Goal: Task Accomplishment & Management: Manage account settings

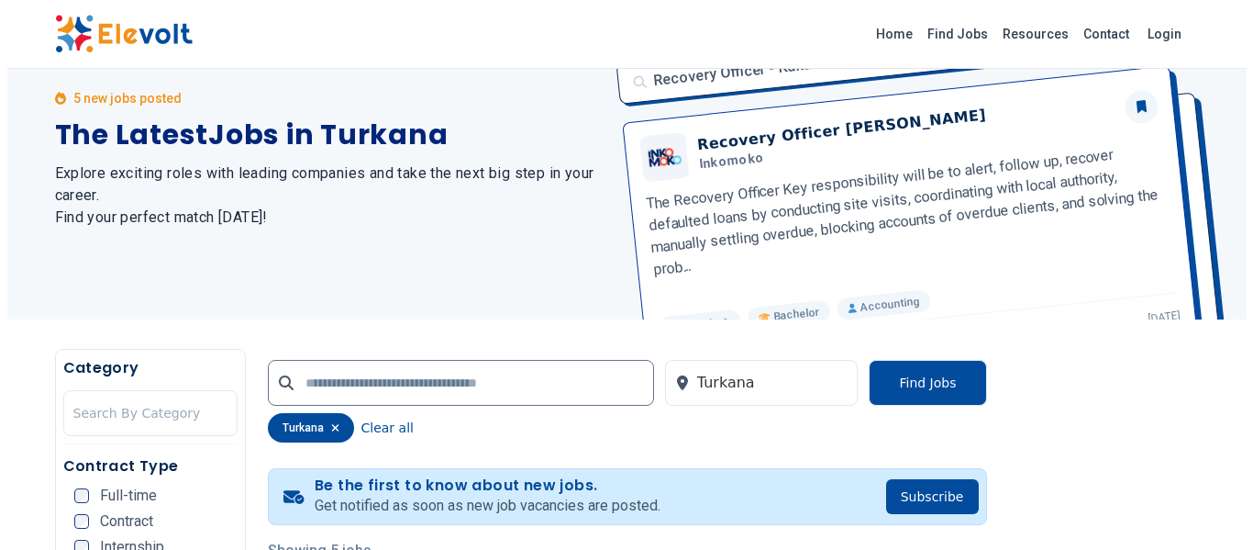
scroll to position [275, 0]
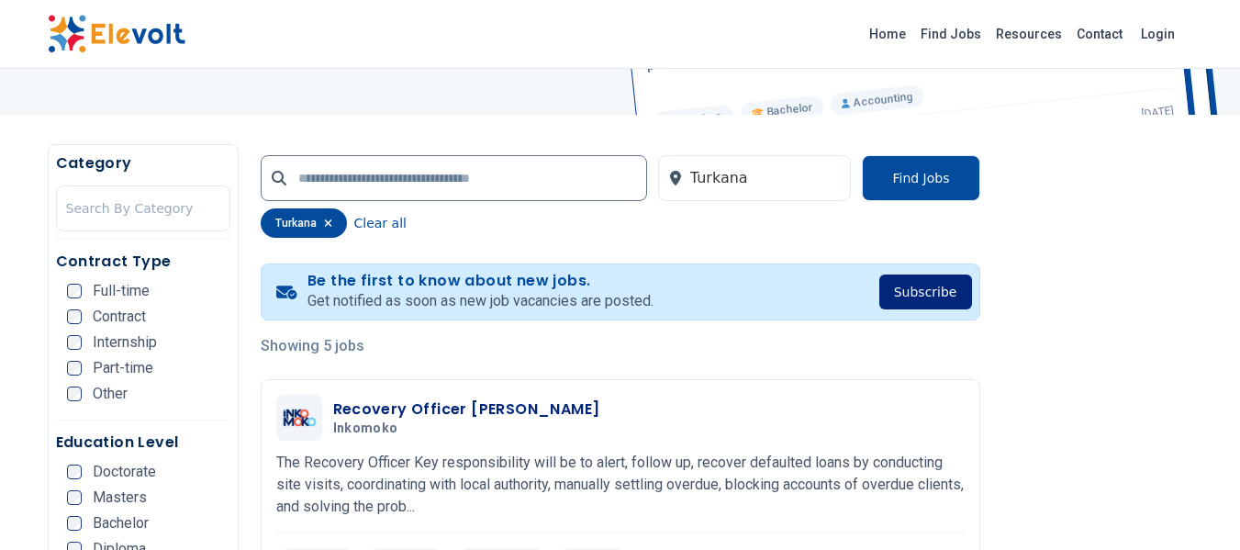
click at [911, 292] on button "Subscribe" at bounding box center [925, 291] width 93 height 35
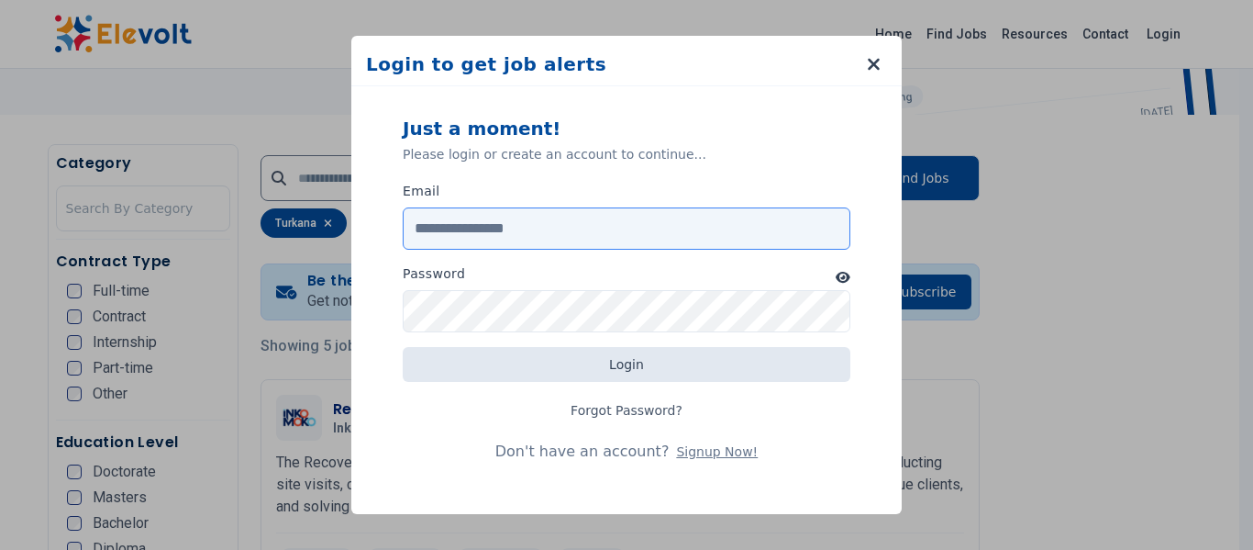
click at [495, 234] on input "Email" at bounding box center [627, 228] width 448 height 42
type input "**********"
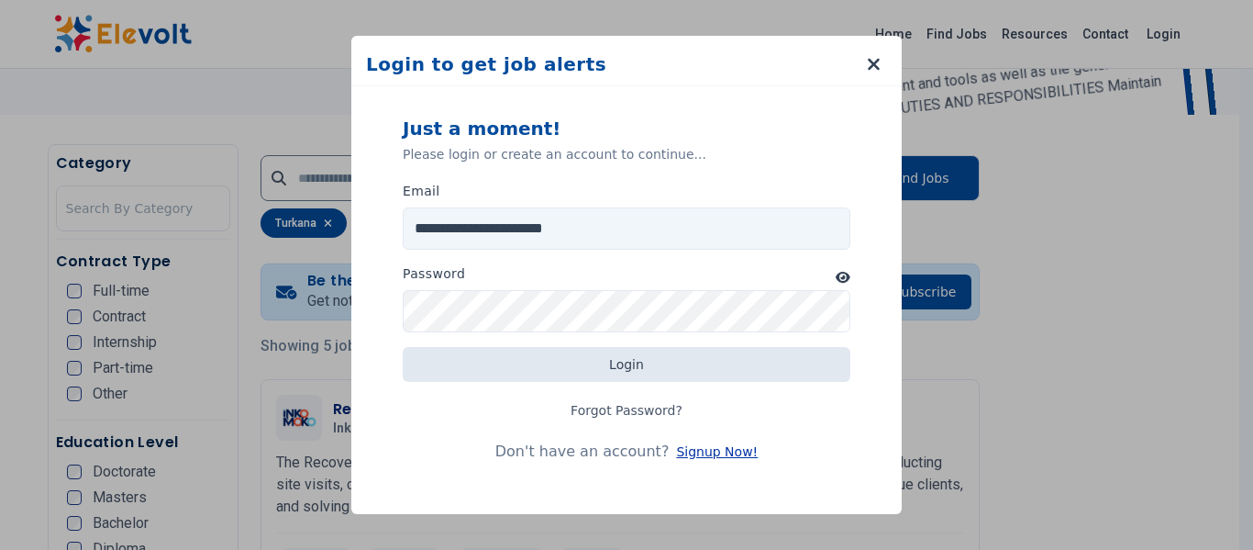
click at [676, 458] on button "Signup Now!" at bounding box center [717, 451] width 82 height 18
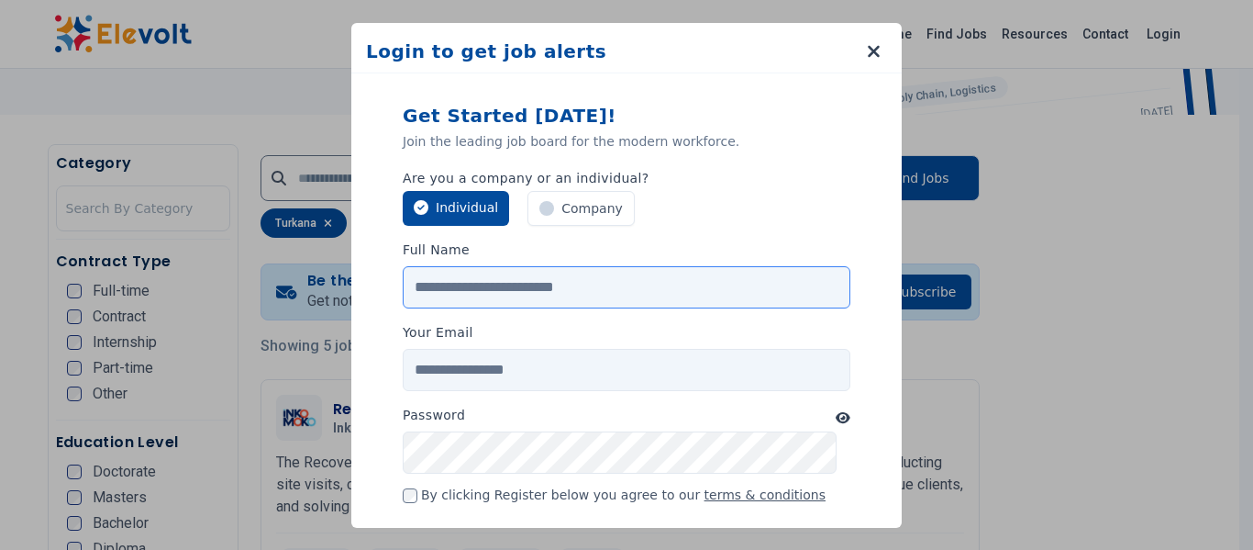
click at [493, 304] on input "Full Name" at bounding box center [627, 287] width 448 height 42
type input "**********"
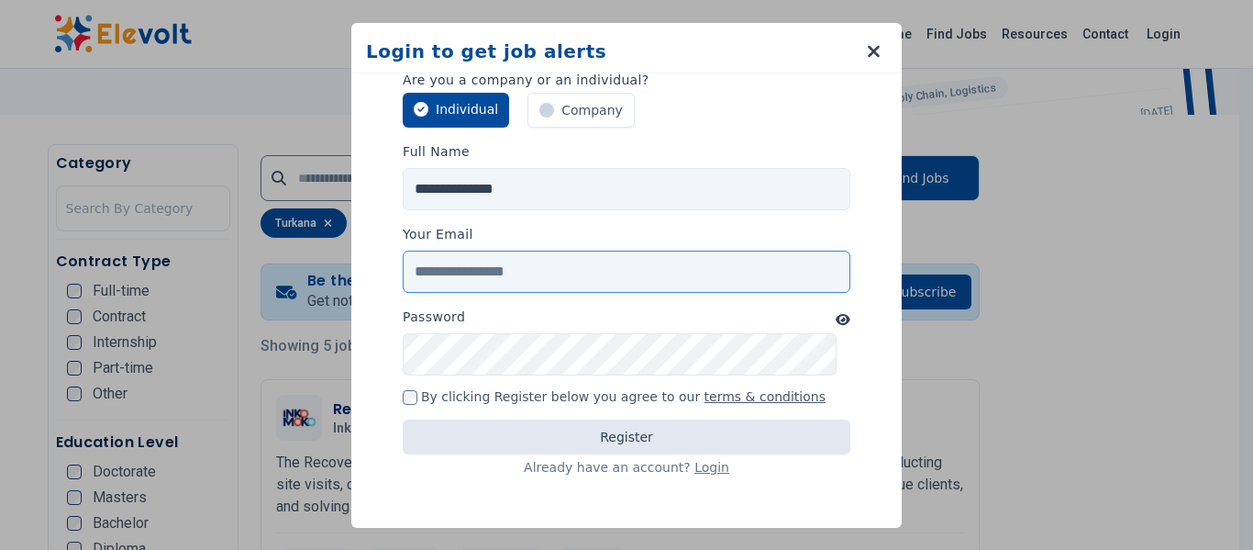
click at [483, 266] on input "Your Email" at bounding box center [627, 271] width 448 height 42
type input "**********"
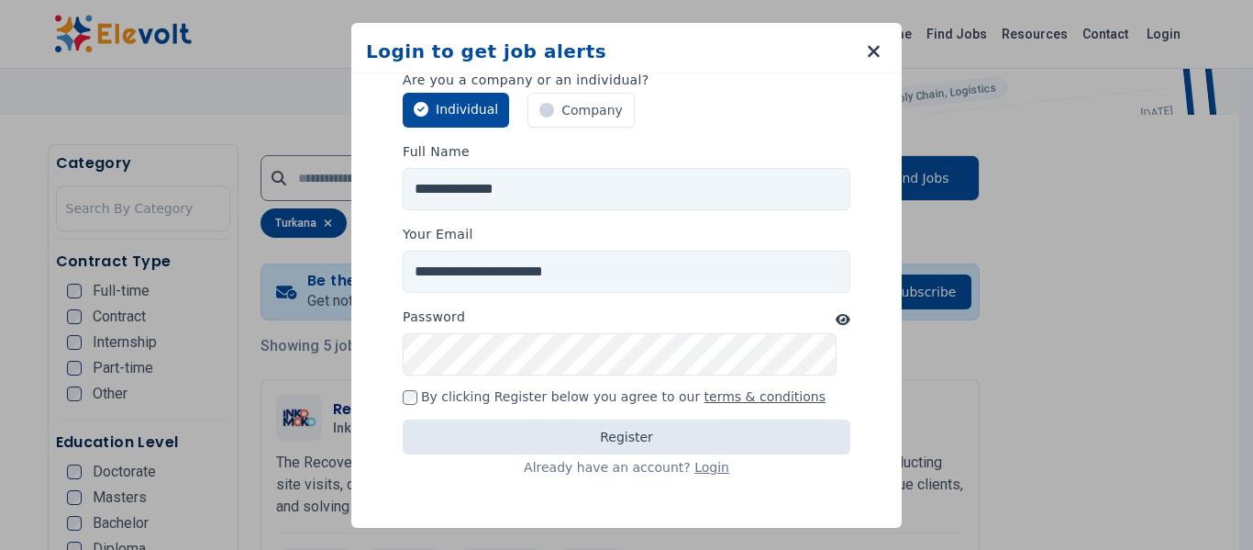
click at [836, 320] on icon "button" at bounding box center [843, 319] width 15 height 11
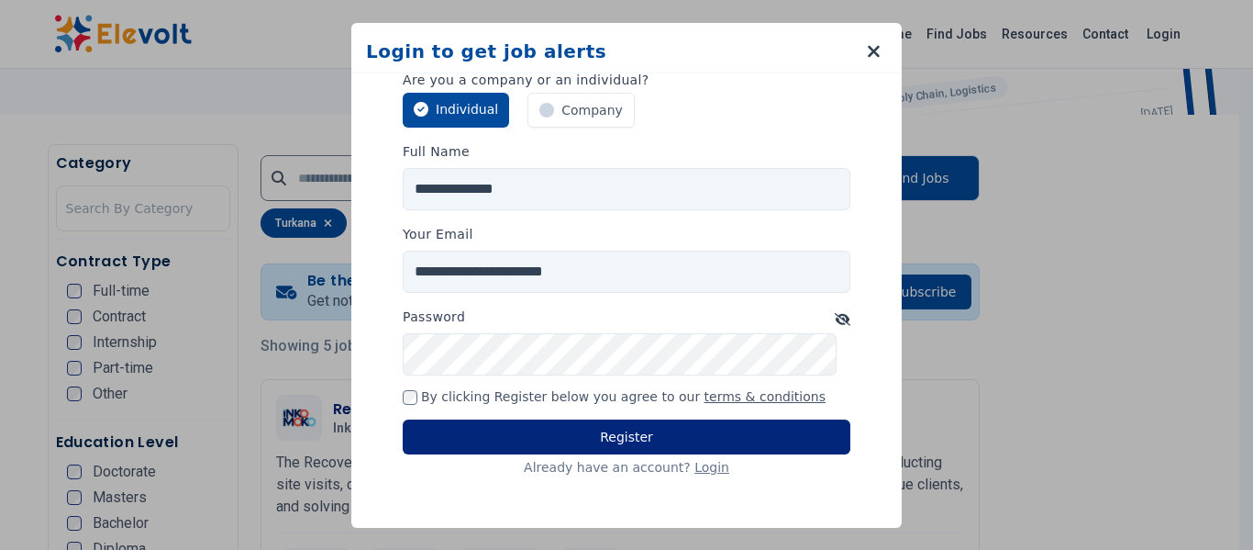
click at [568, 428] on button "Register" at bounding box center [627, 436] width 448 height 35
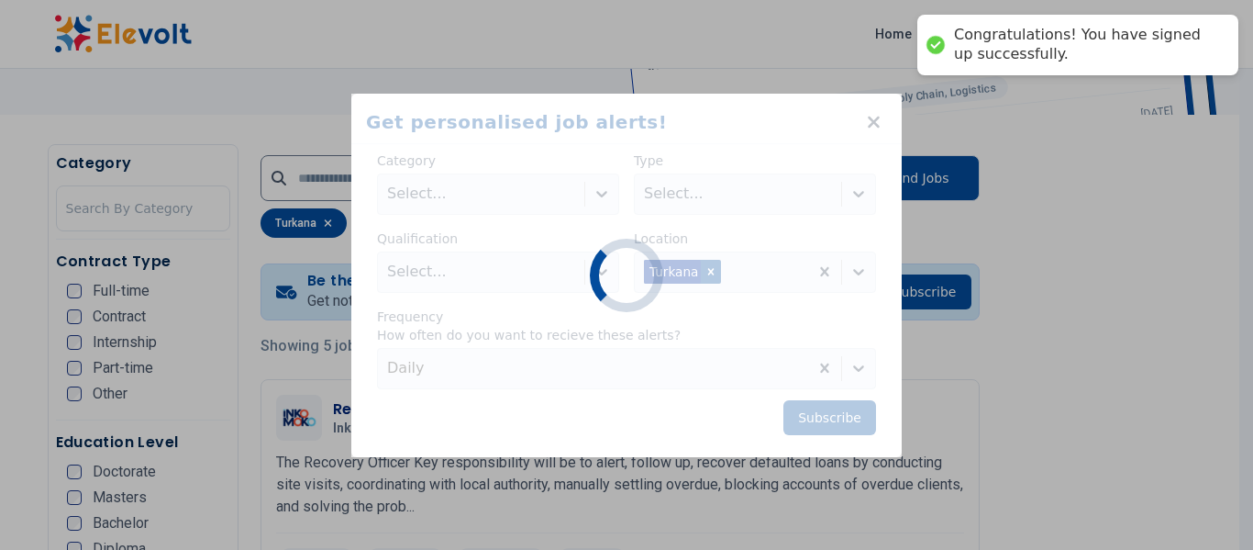
scroll to position [0, 0]
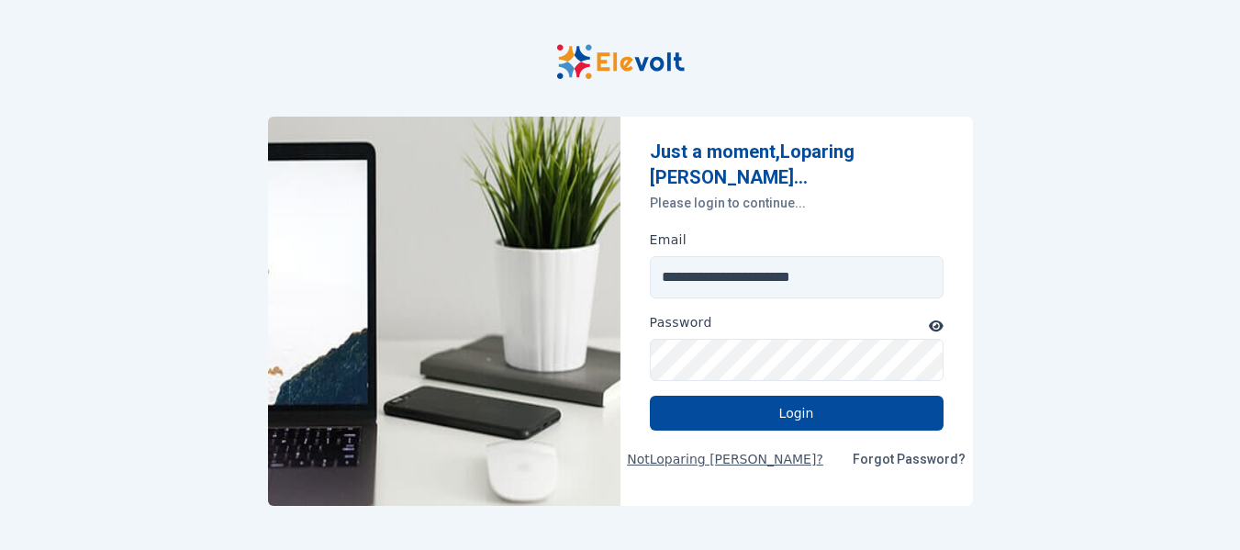
click at [933, 319] on icon "button" at bounding box center [936, 325] width 15 height 13
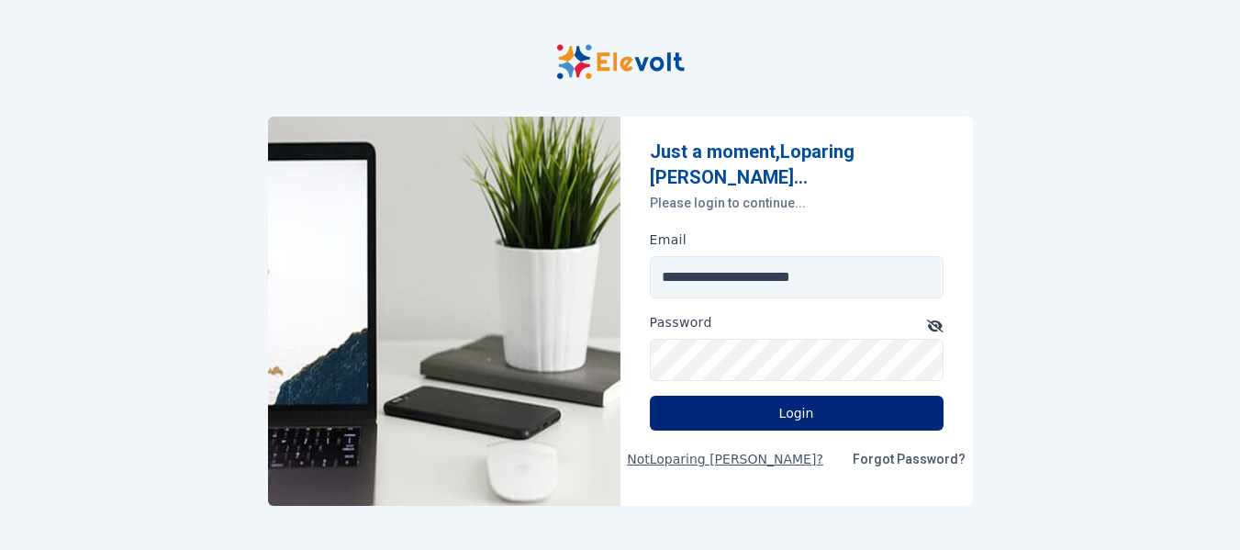
click at [807, 402] on button "Login" at bounding box center [797, 412] width 294 height 35
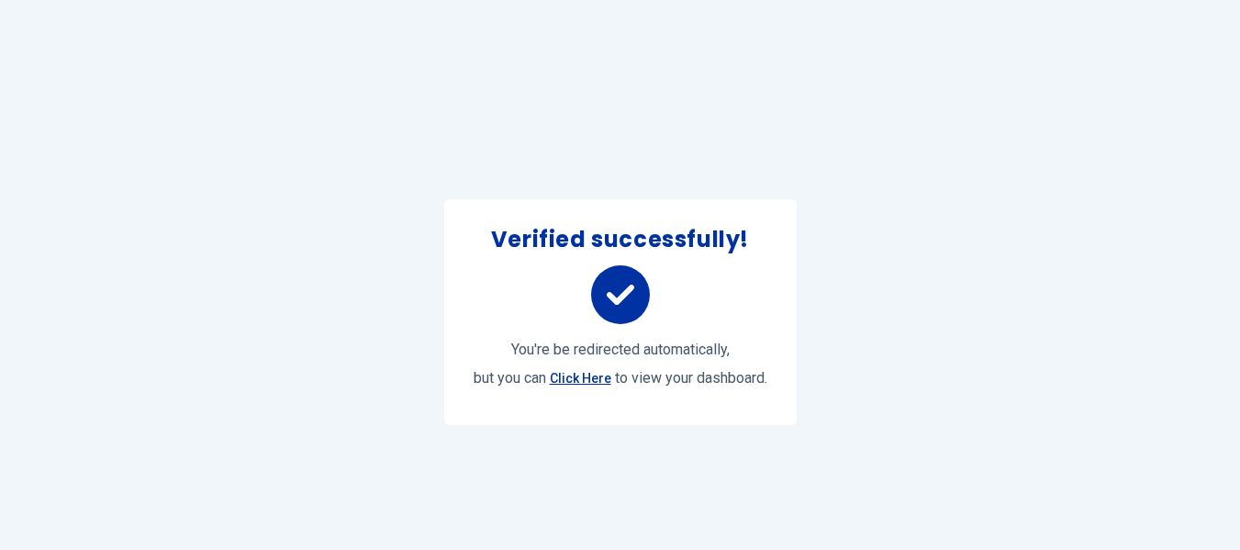
click at [582, 383] on link "Click Here" at bounding box center [580, 378] width 61 height 35
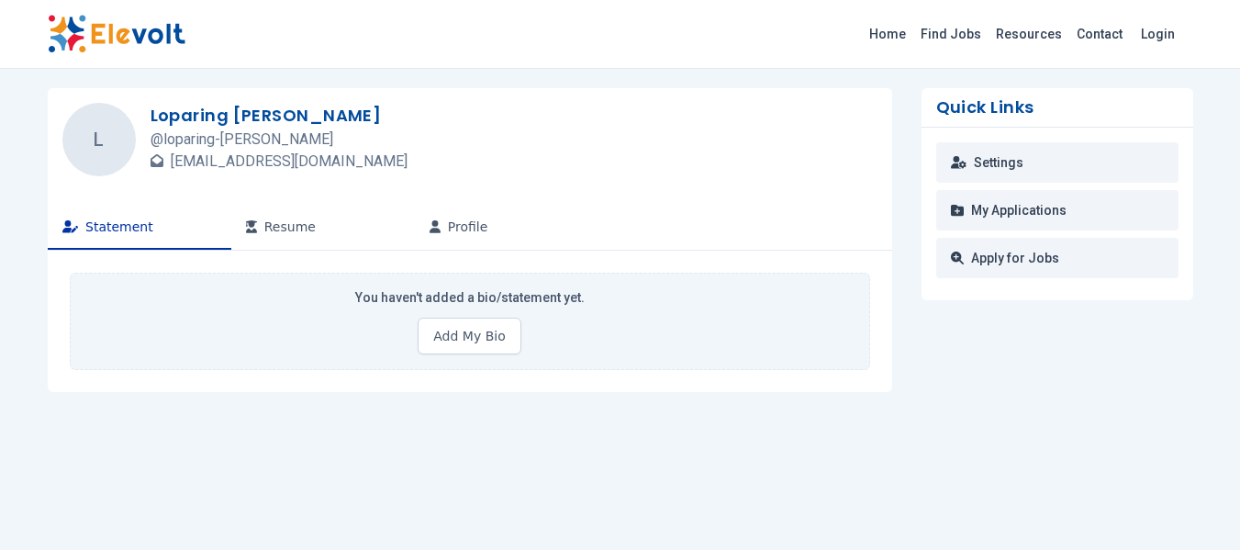
click at [97, 154] on p "L" at bounding box center [99, 140] width 10 height 46
click at [286, 244] on button "Resume" at bounding box center [323, 228] width 184 height 44
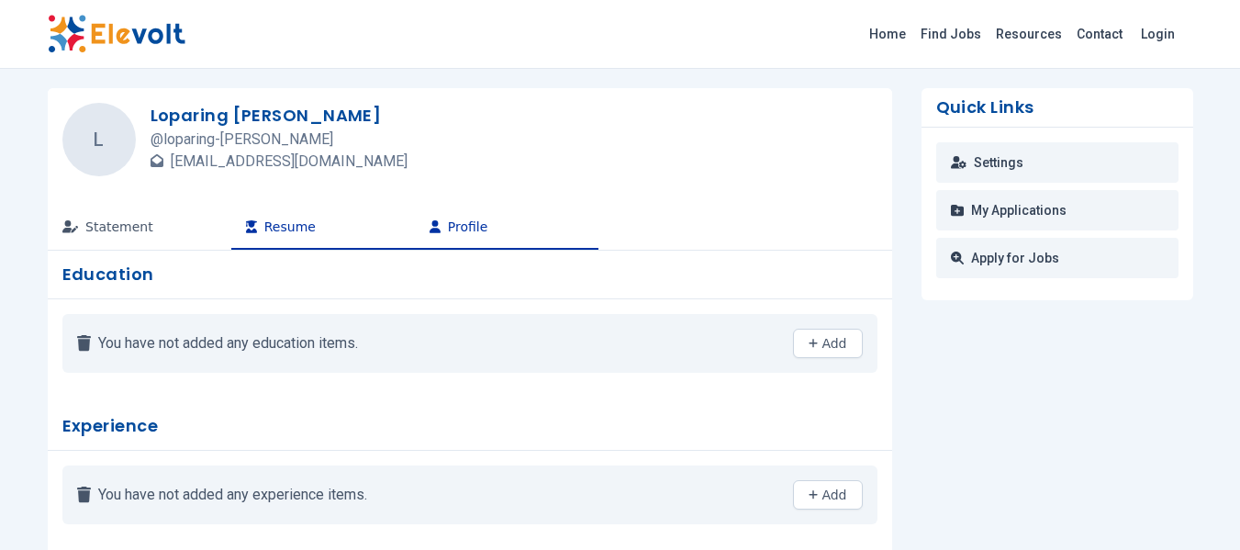
click at [474, 240] on button "Profile" at bounding box center [507, 228] width 184 height 44
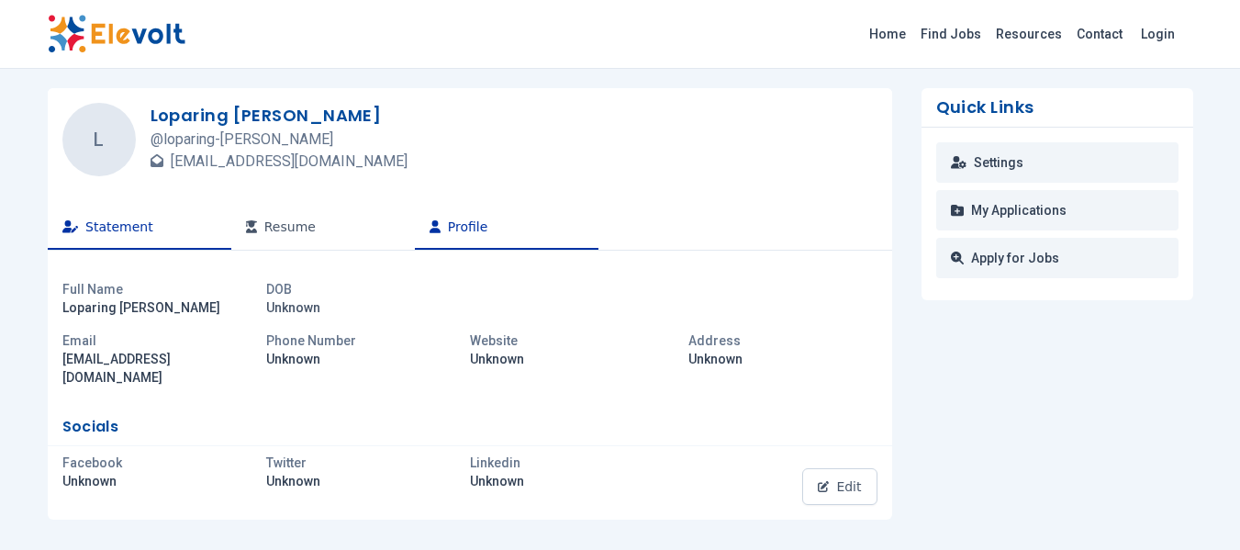
click at [151, 238] on button "Statement" at bounding box center [140, 228] width 184 height 44
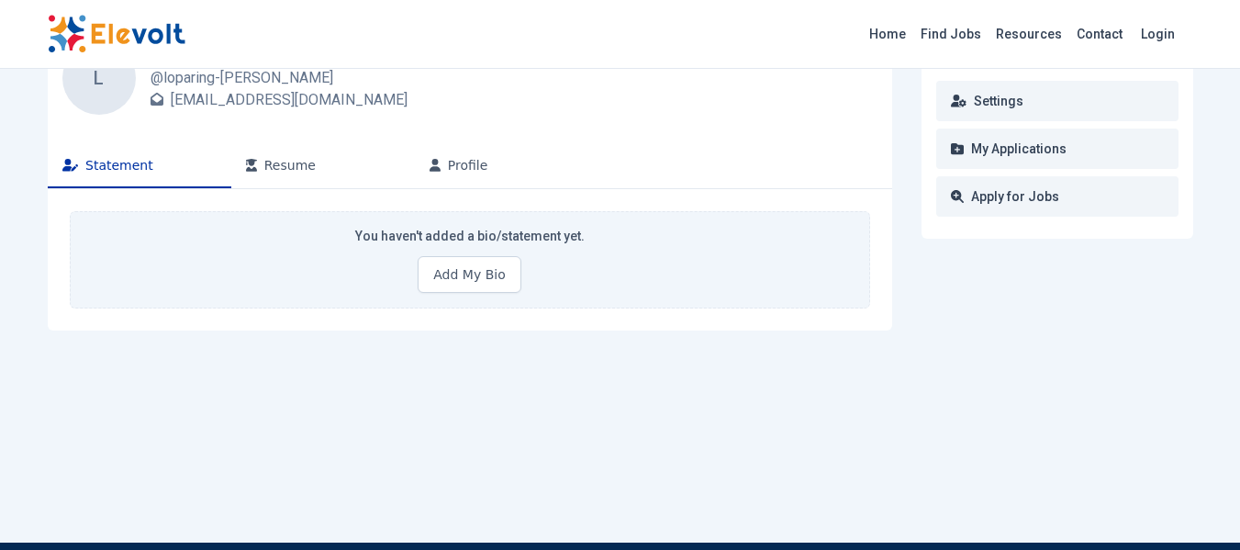
scroll to position [92, 0]
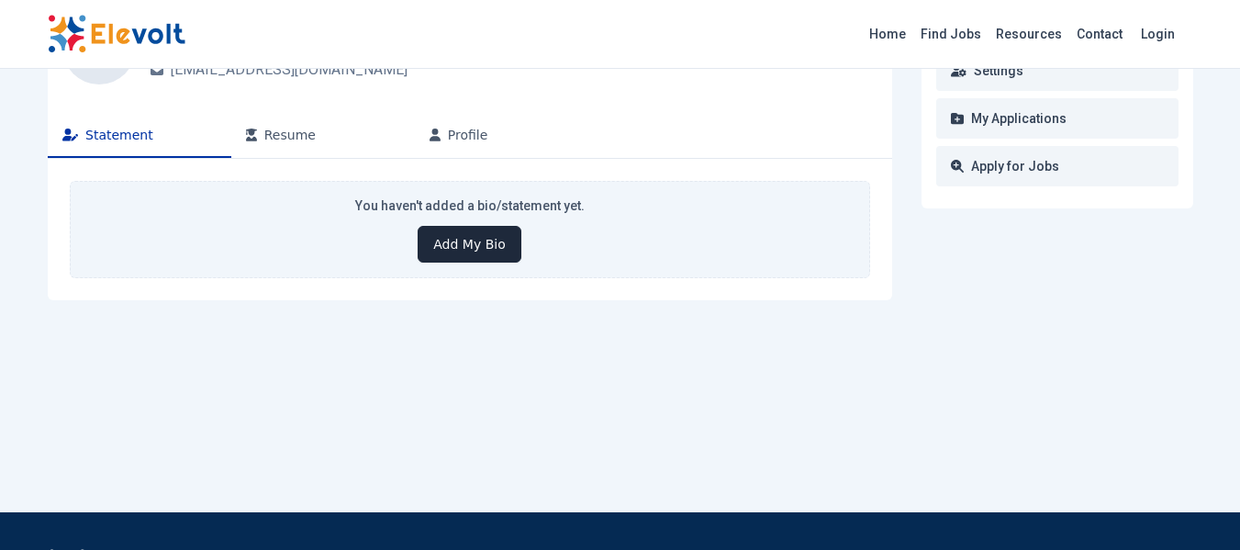
click at [454, 256] on button "Add My Bio" at bounding box center [468, 244] width 103 height 37
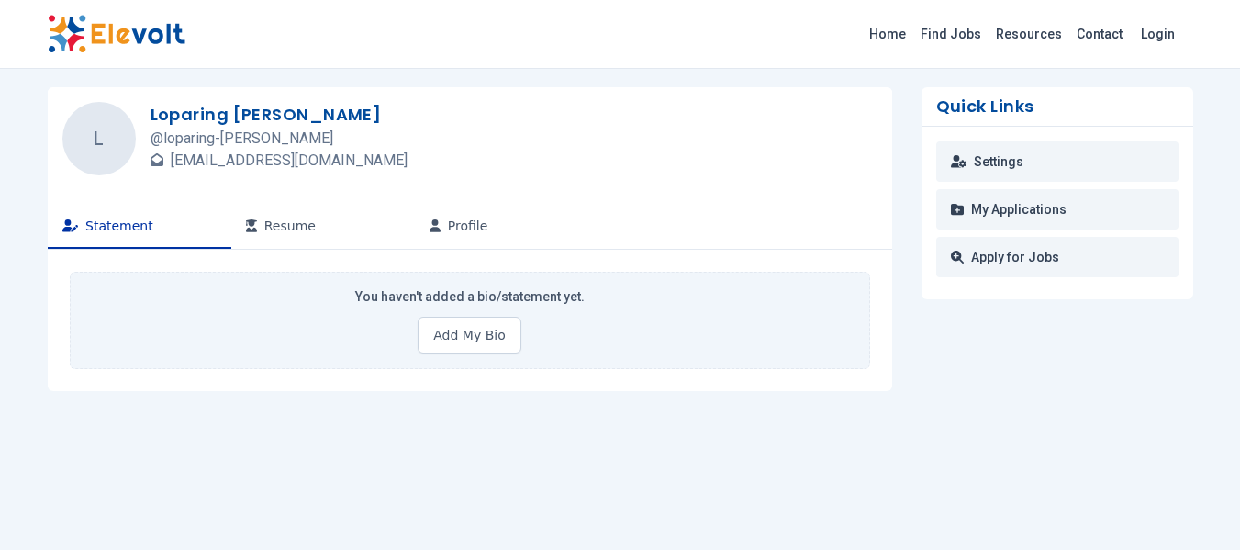
scroll to position [0, 0]
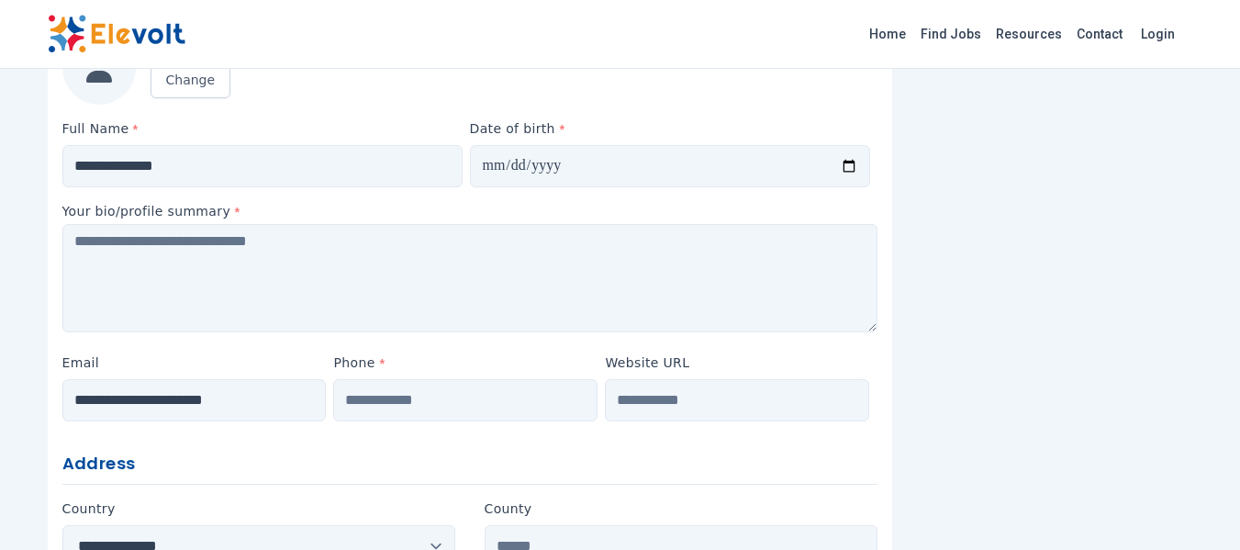
scroll to position [275, 0]
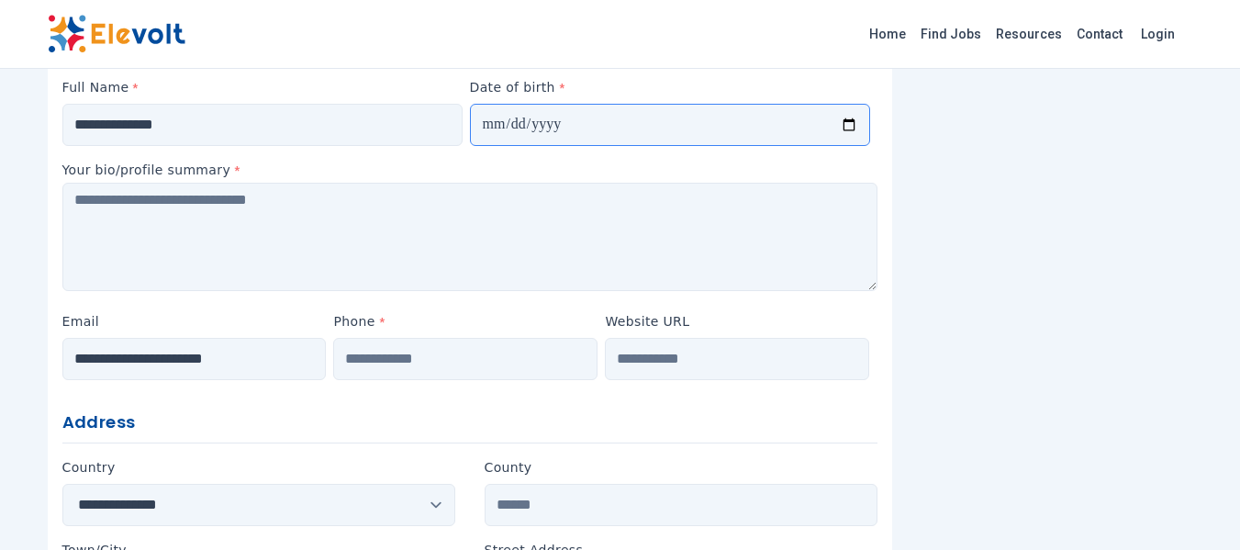
click at [522, 120] on input "Date of birth *" at bounding box center [670, 125] width 400 height 42
click at [495, 130] on input "Date of birth *" at bounding box center [670, 125] width 400 height 42
type input "**********"
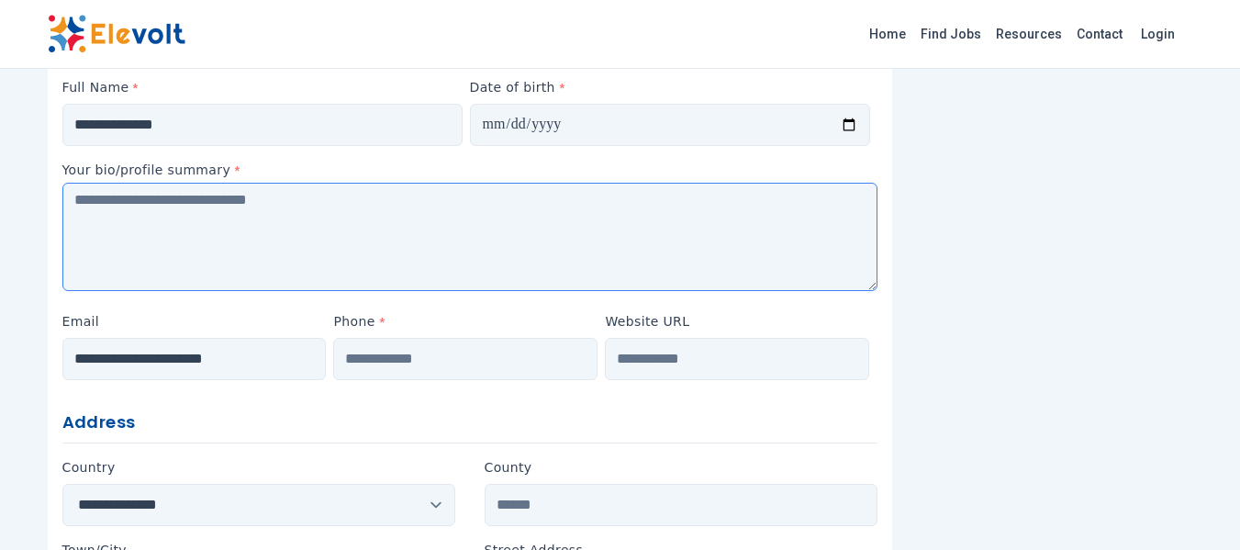
click at [230, 223] on textarea at bounding box center [469, 237] width 815 height 108
